Goal: Navigation & Orientation: Find specific page/section

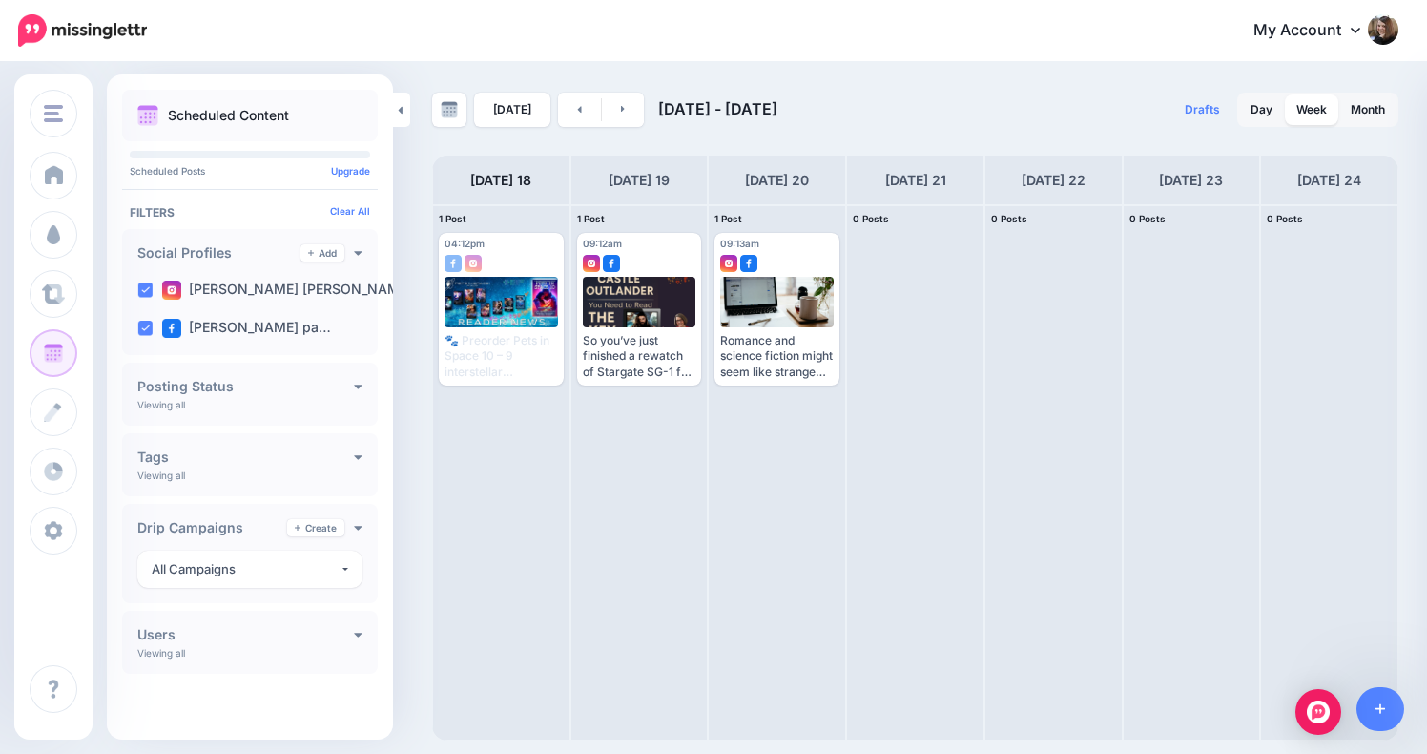
click at [353, 632] on h4 "Users" at bounding box center [245, 634] width 217 height 13
click at [267, 669] on label "Pauline Baird Jones" at bounding box center [230, 671] width 136 height 19
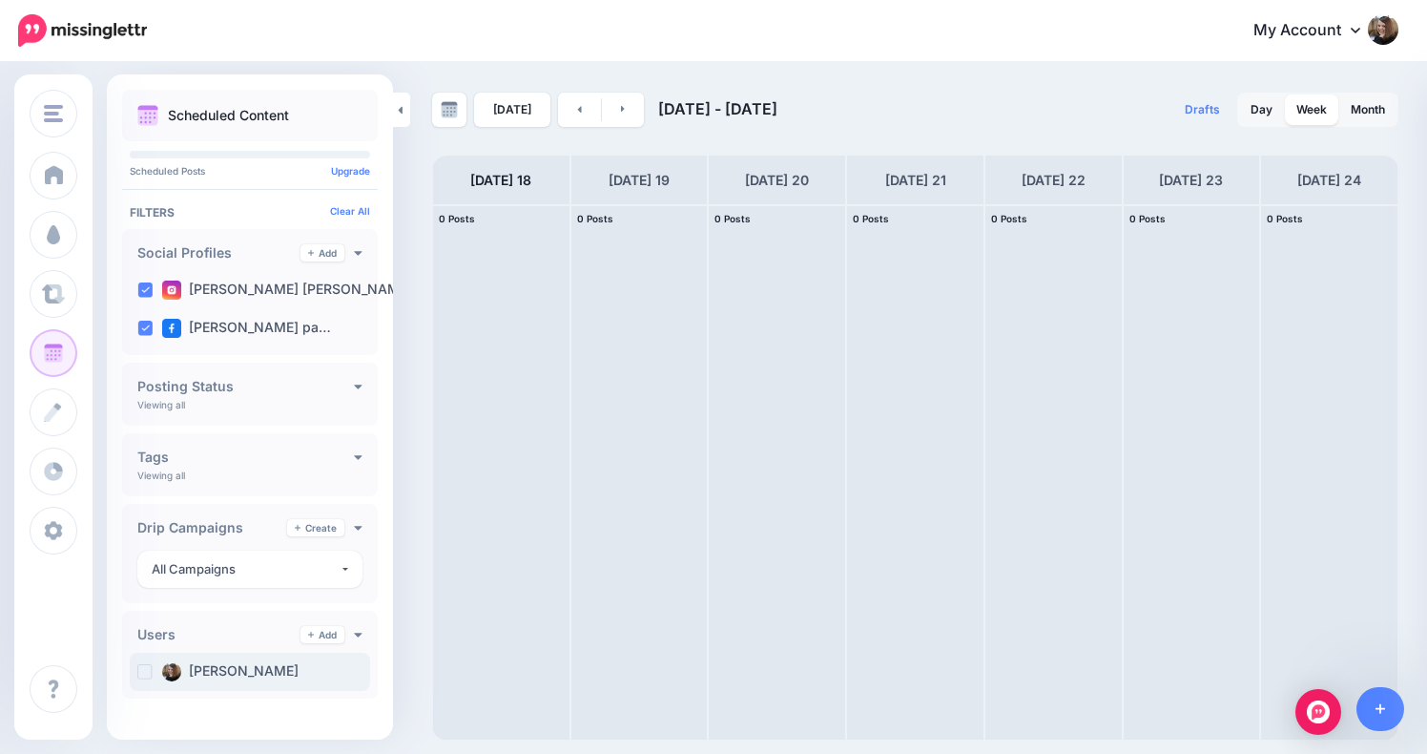
click at [145, 671] on ins at bounding box center [144, 671] width 15 height 15
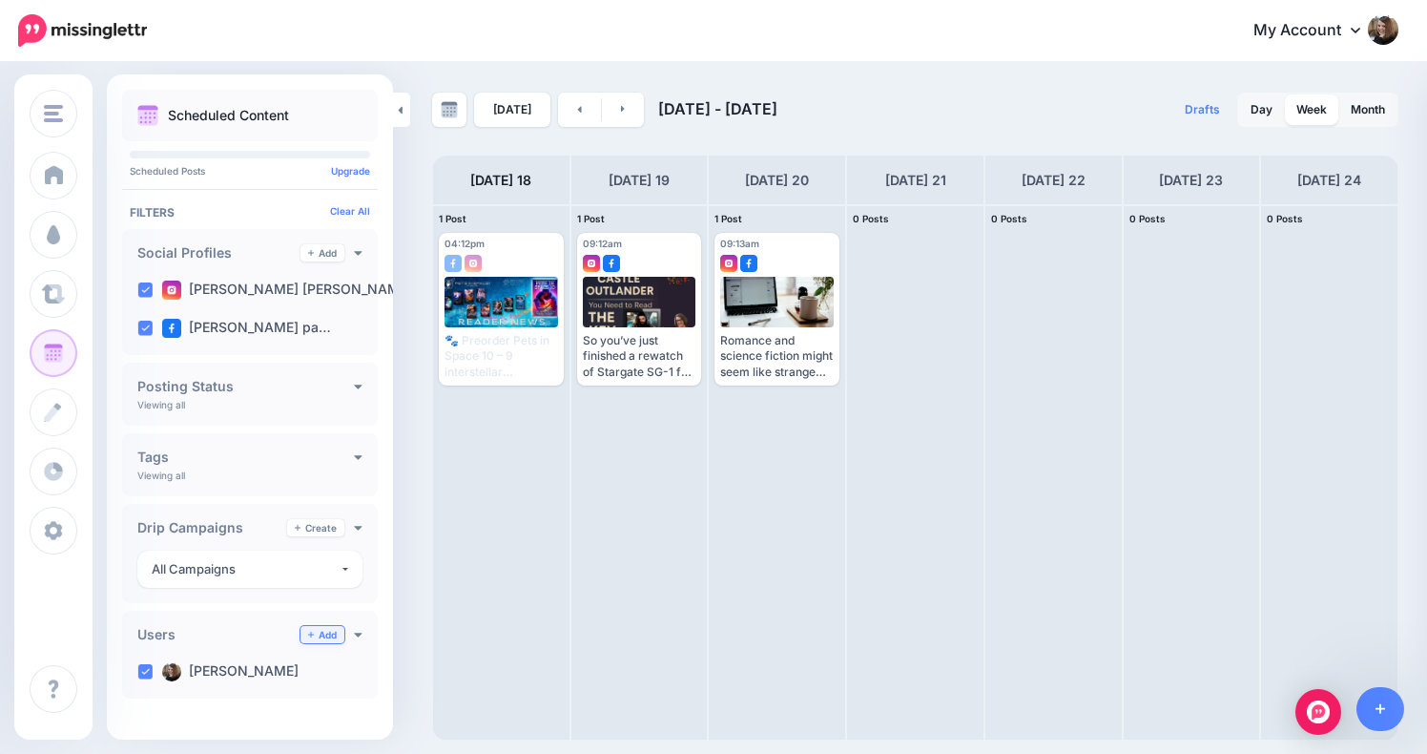
click at [321, 635] on link "Add" at bounding box center [322, 634] width 44 height 17
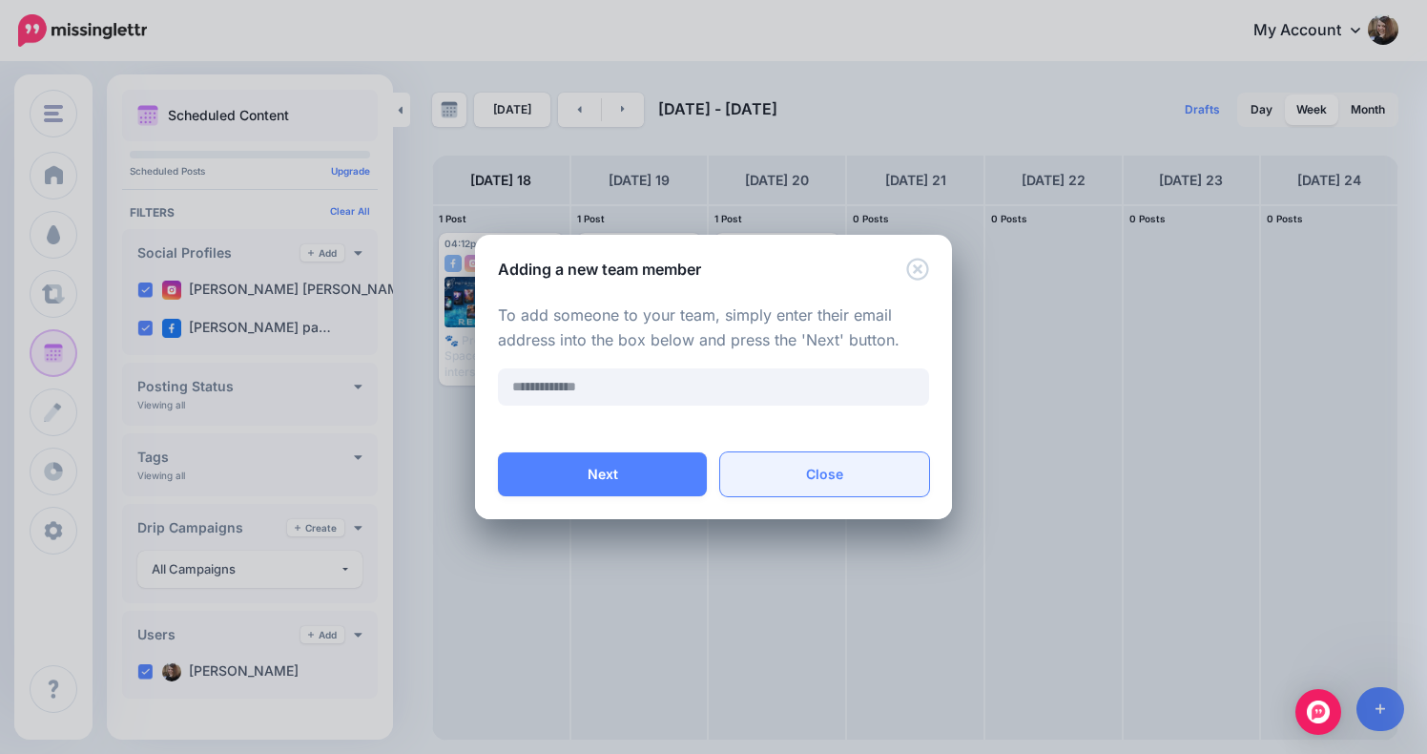
click at [805, 469] on button "Close" at bounding box center [824, 474] width 209 height 44
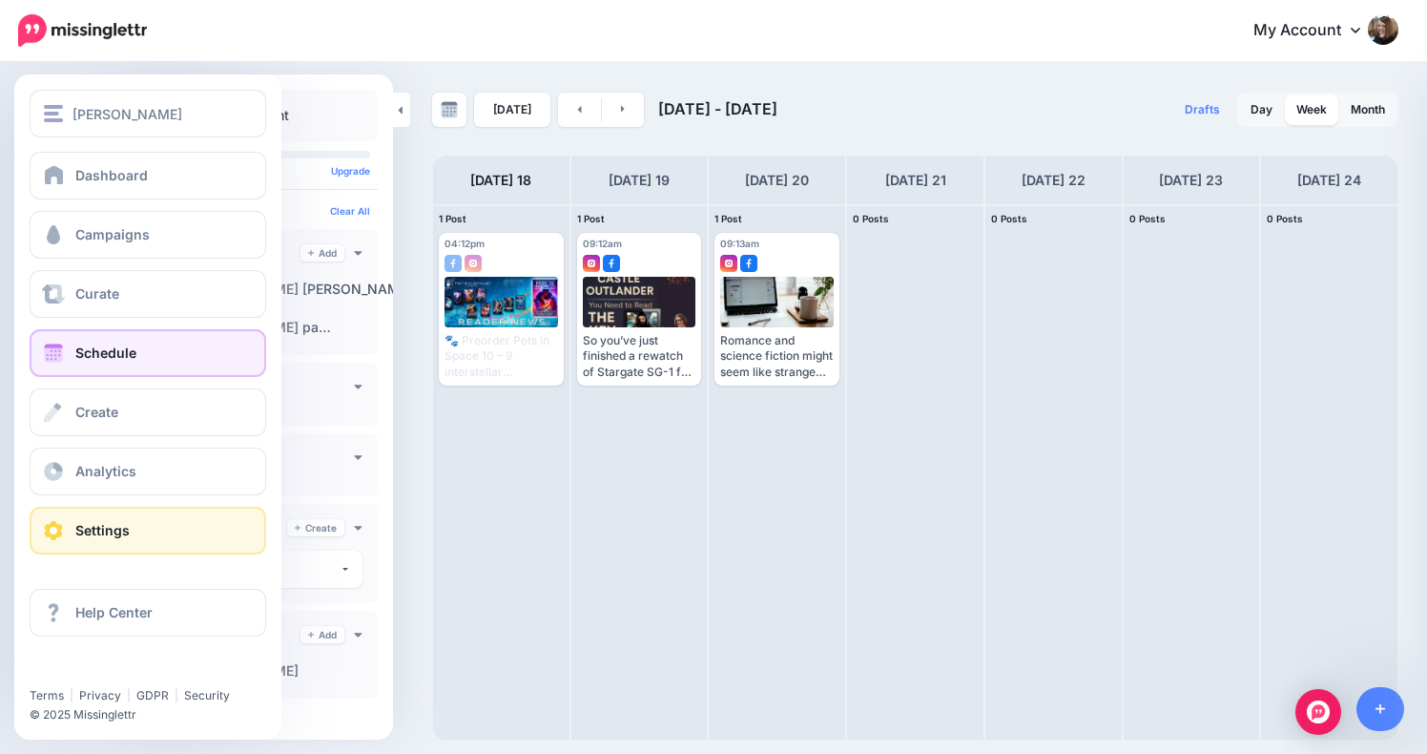
click at [52, 532] on span at bounding box center [53, 530] width 25 height 19
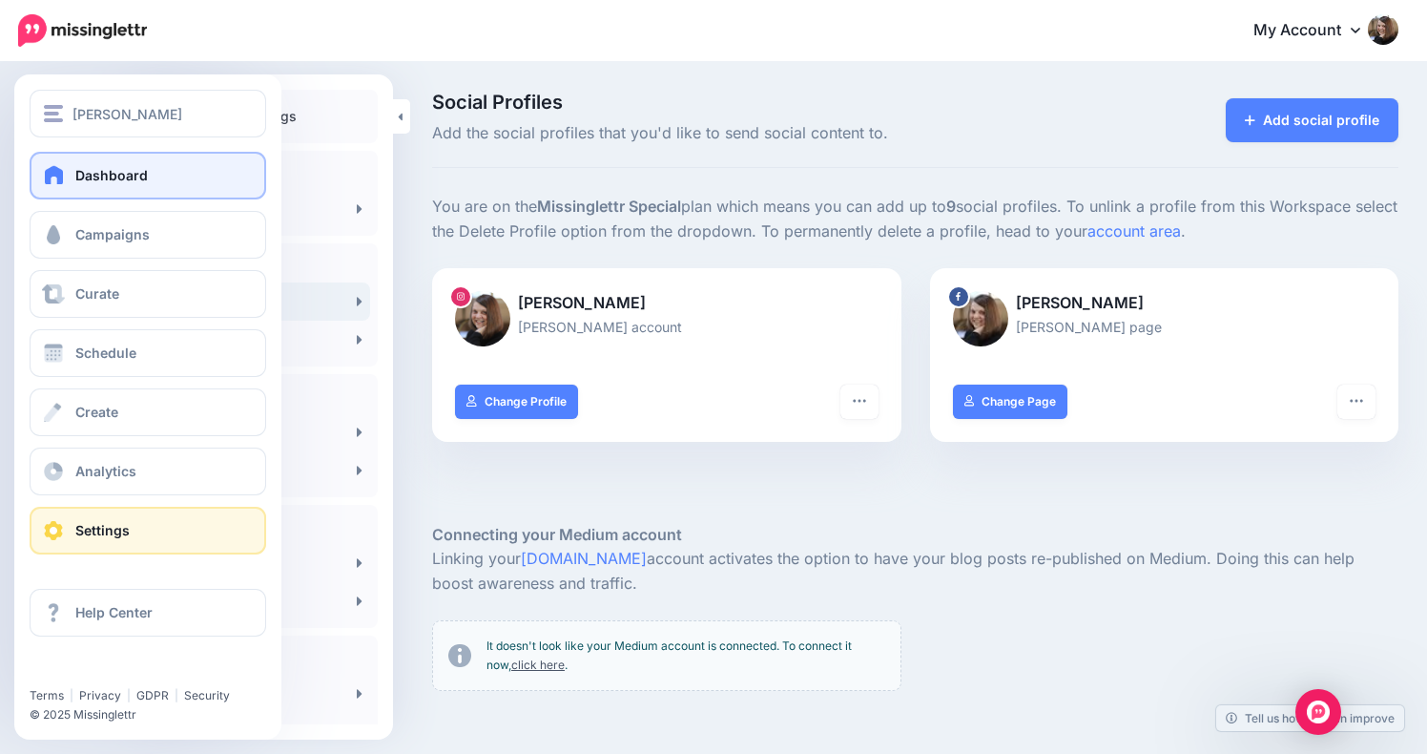
click at [152, 168] on link "Dashboard" at bounding box center [148, 176] width 237 height 48
